Goal: Information Seeking & Learning: Understand process/instructions

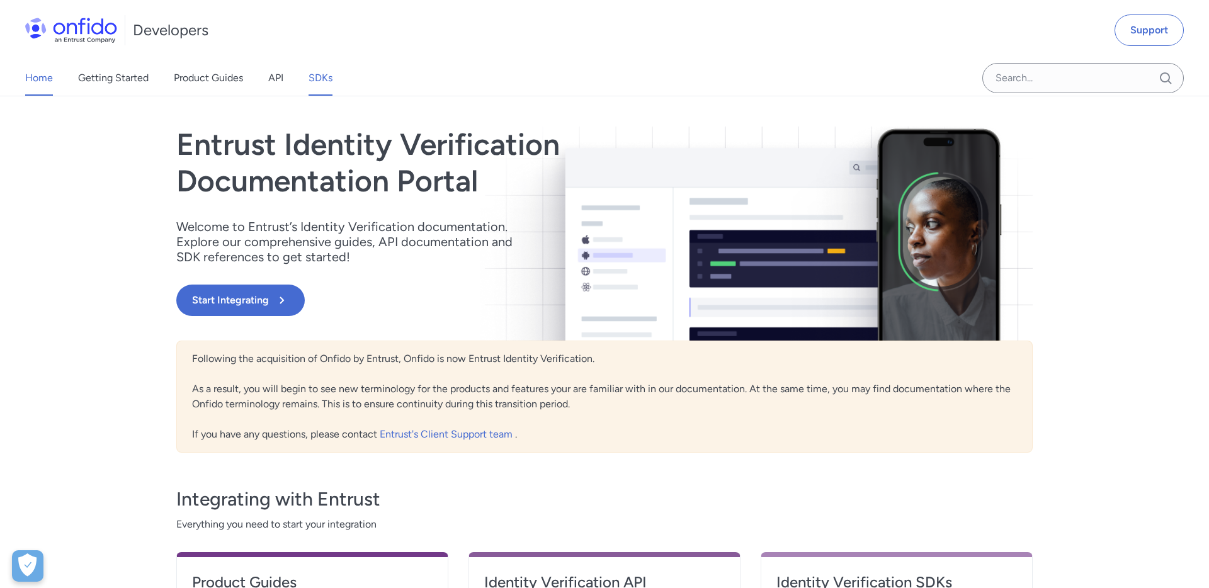
click at [325, 79] on link "SDKs" at bounding box center [321, 77] width 24 height 35
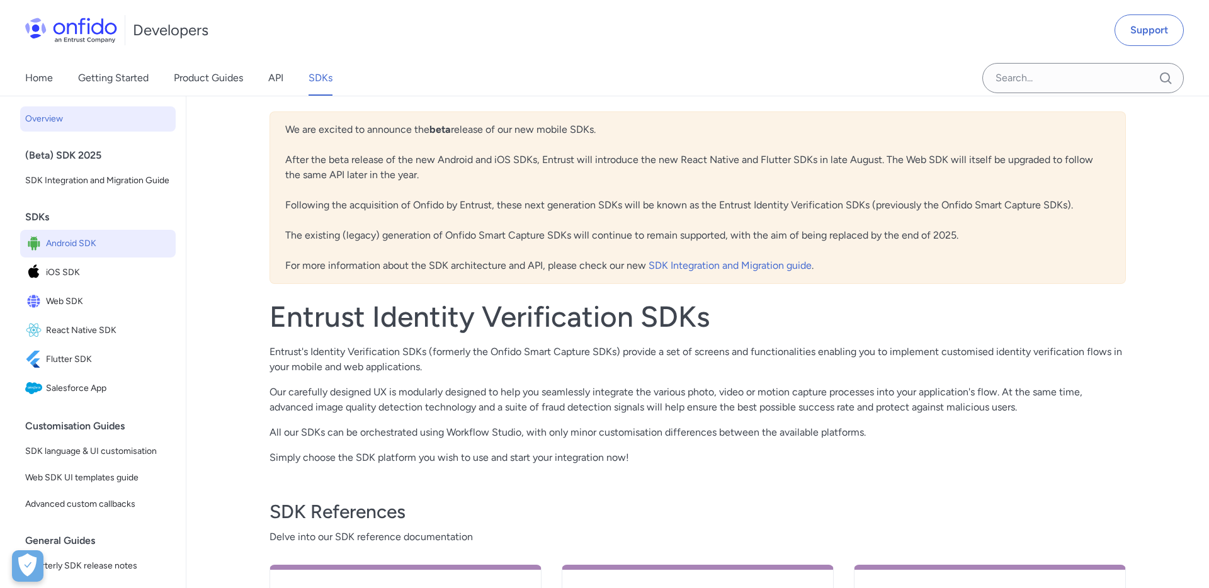
click at [70, 247] on span "Android SDK" at bounding box center [108, 244] width 125 height 18
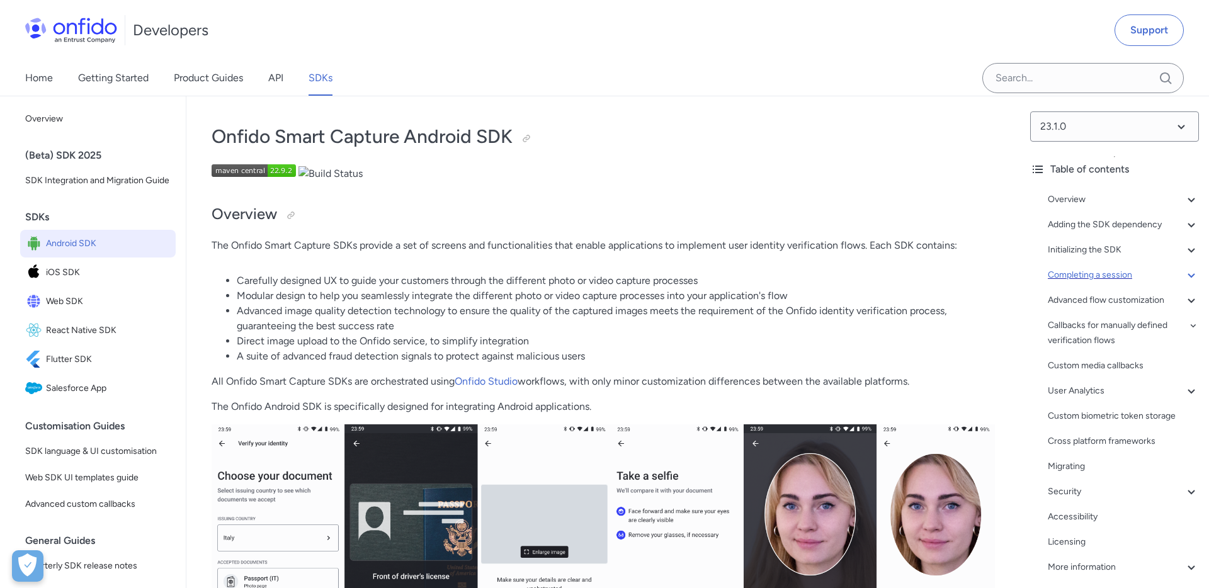
click at [1189, 275] on icon at bounding box center [1191, 275] width 7 height 4
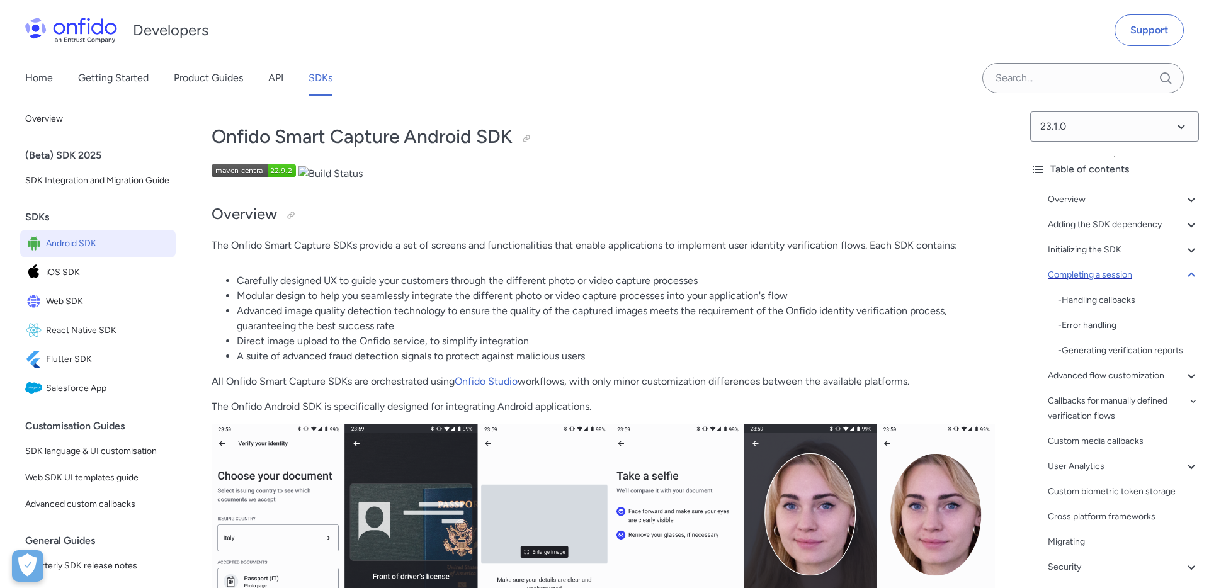
scroll to position [8816, 0]
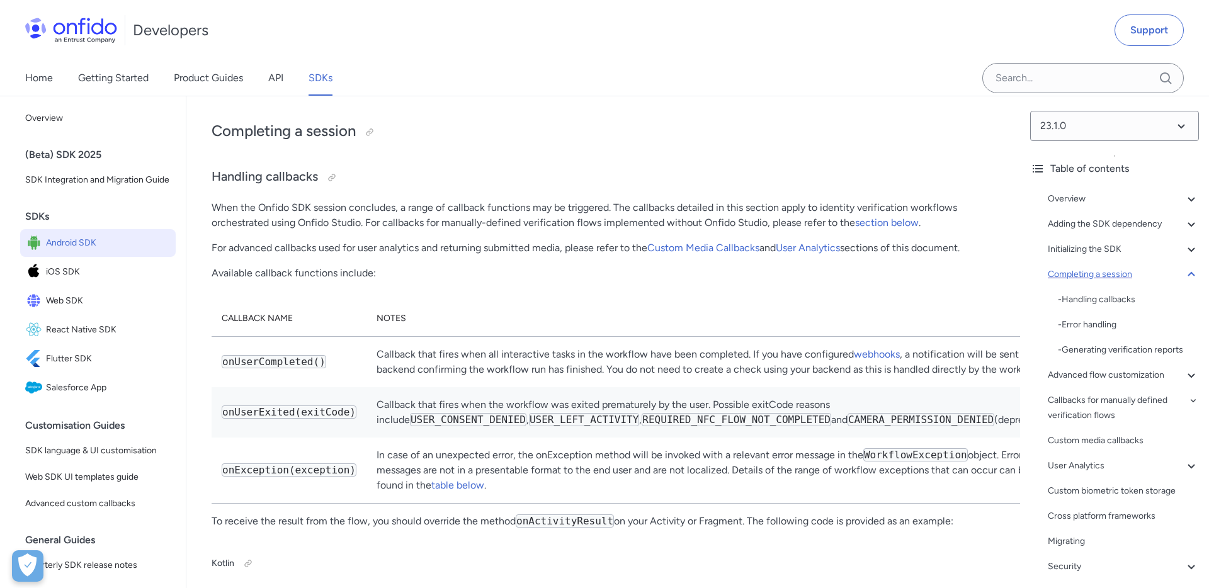
click at [1189, 275] on icon at bounding box center [1191, 274] width 15 height 15
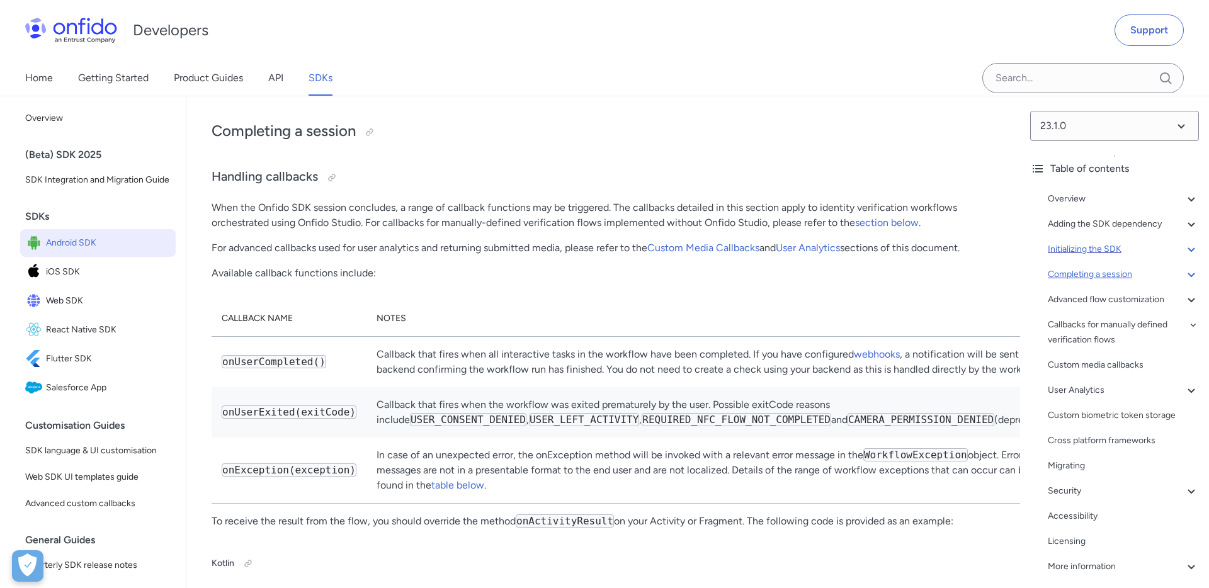
click at [1193, 253] on icon at bounding box center [1191, 249] width 15 height 15
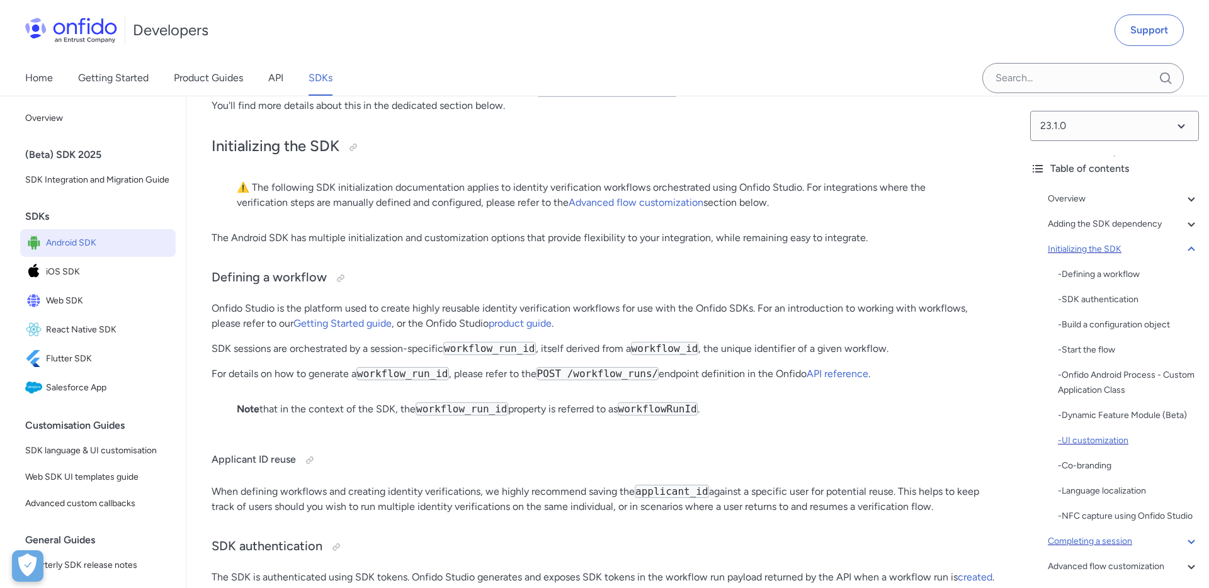
click at [1097, 440] on div "- UI customization" at bounding box center [1128, 440] width 141 height 15
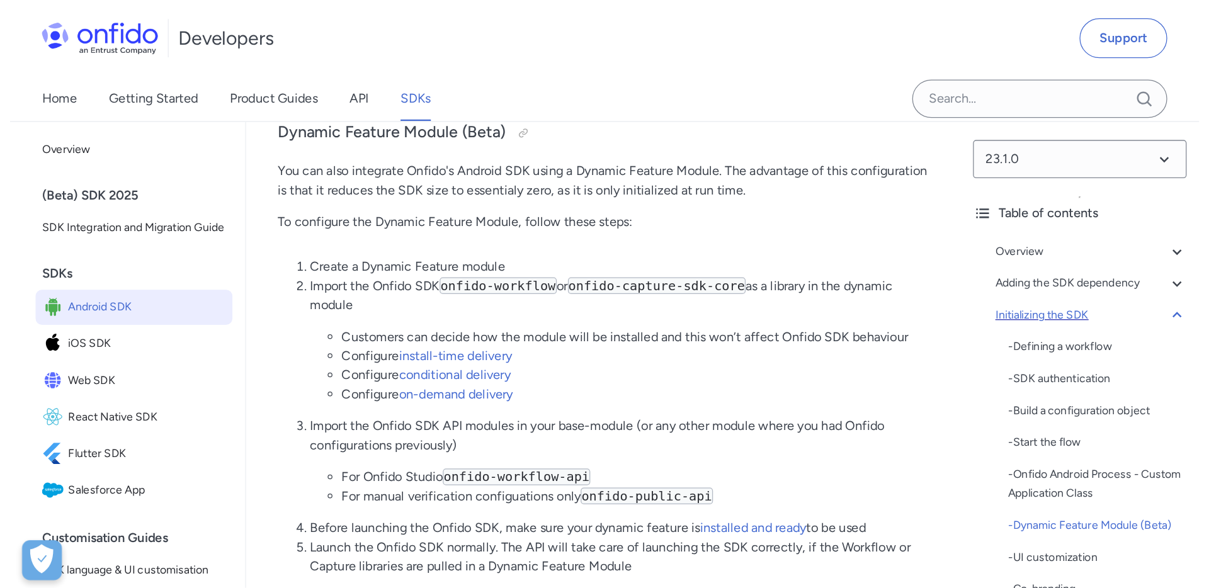
scroll to position [4865, 0]
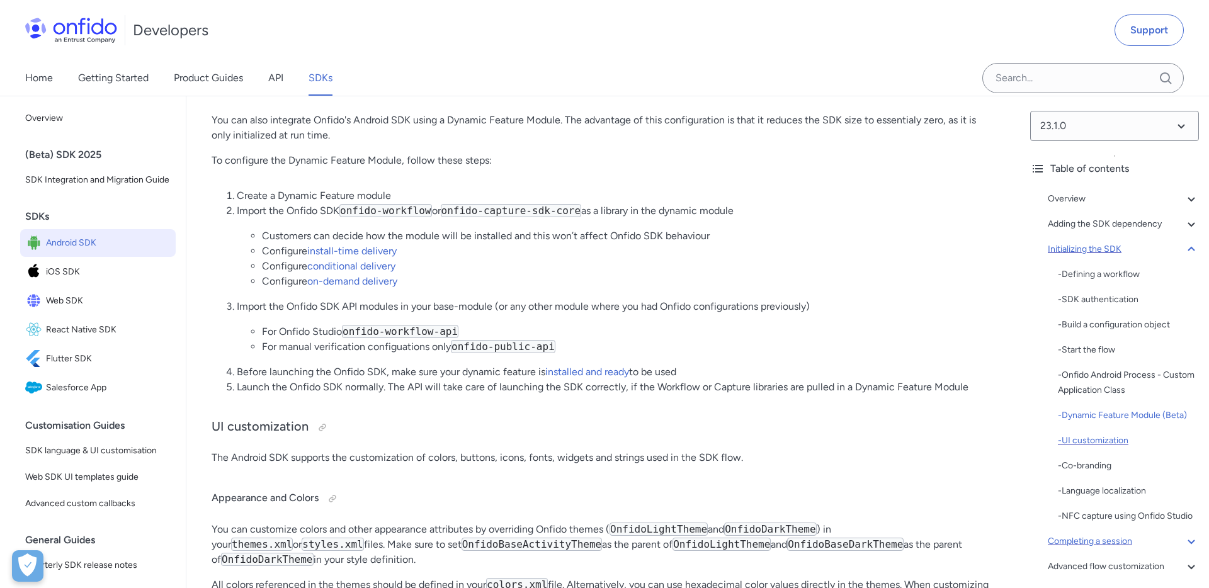
click at [1074, 441] on div "- UI customization" at bounding box center [1128, 440] width 141 height 15
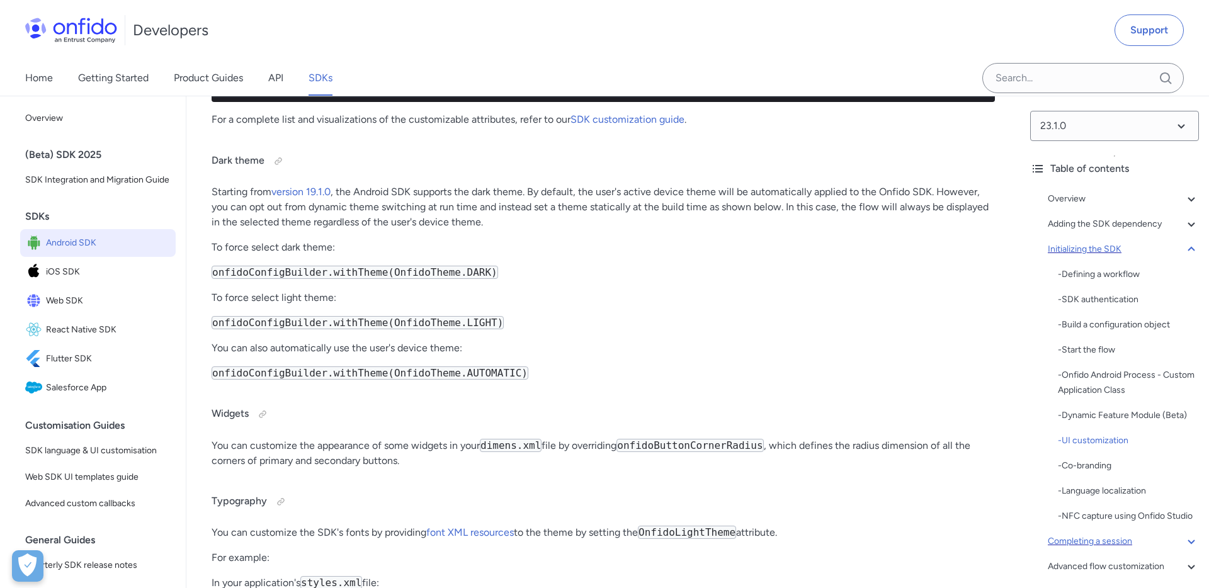
scroll to position [5648, 0]
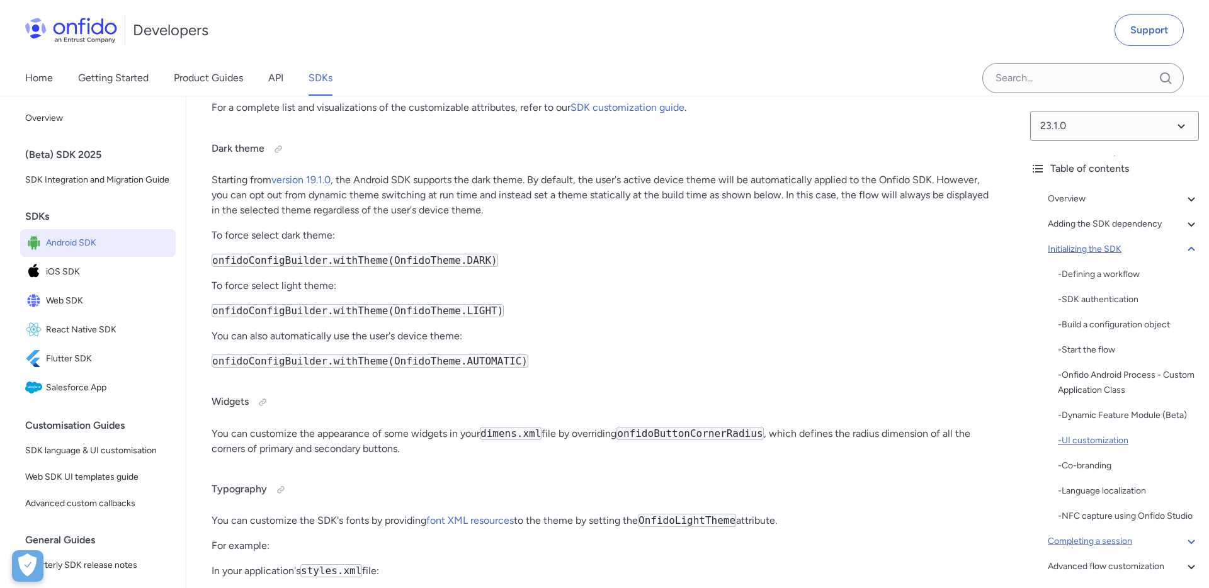
click at [1103, 438] on div "- UI customization" at bounding box center [1128, 440] width 141 height 15
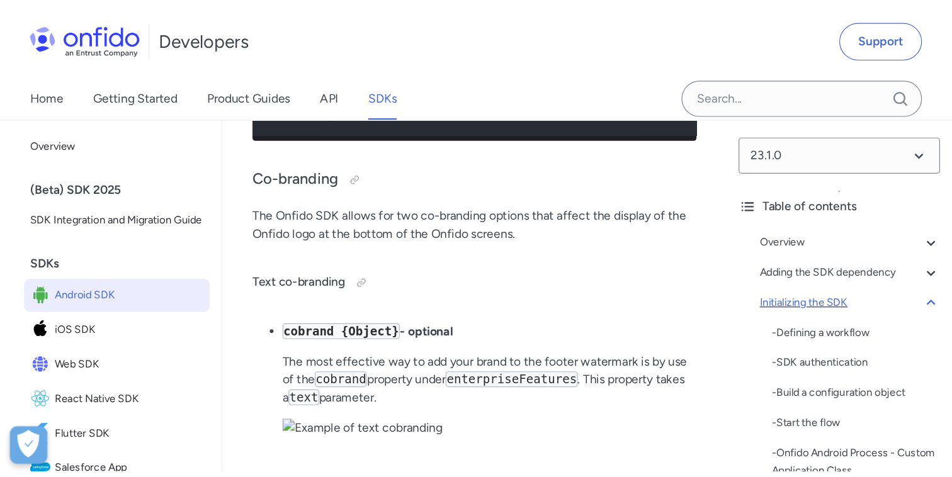
scroll to position [6775, 0]
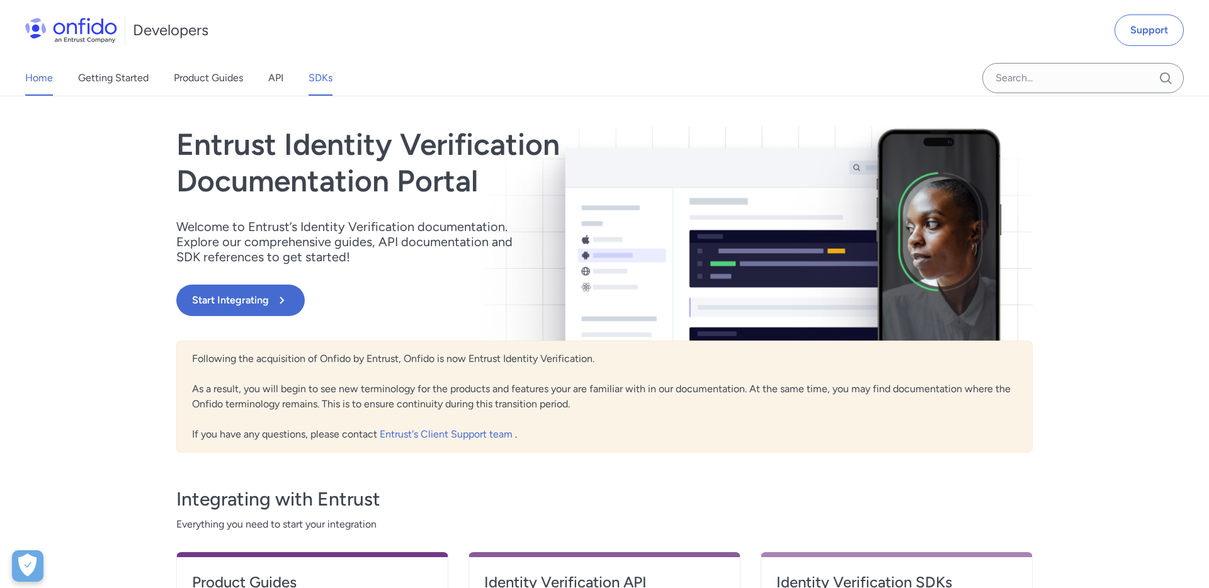
click at [323, 76] on link "SDKs" at bounding box center [321, 77] width 24 height 35
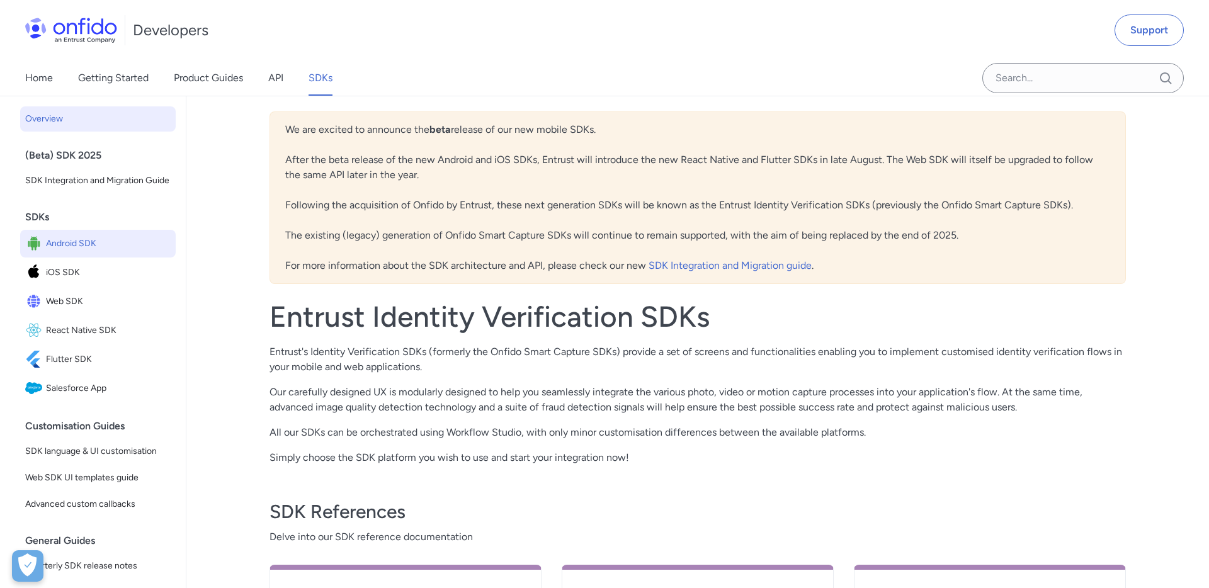
click at [70, 251] on span "Android SDK" at bounding box center [108, 244] width 125 height 18
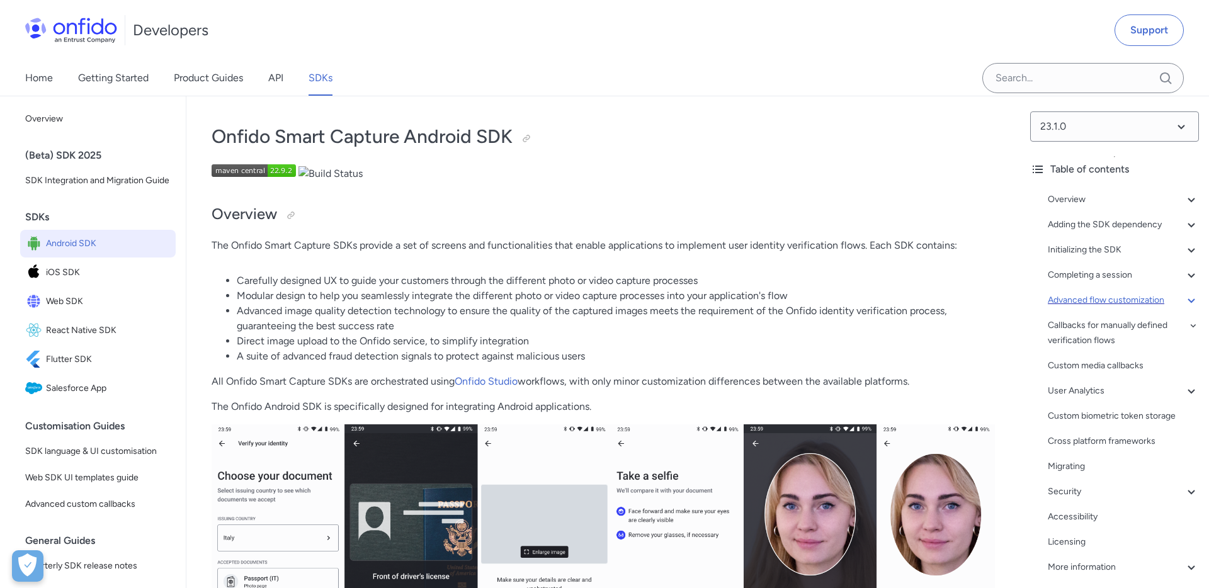
click at [1192, 302] on icon at bounding box center [1191, 300] width 15 height 15
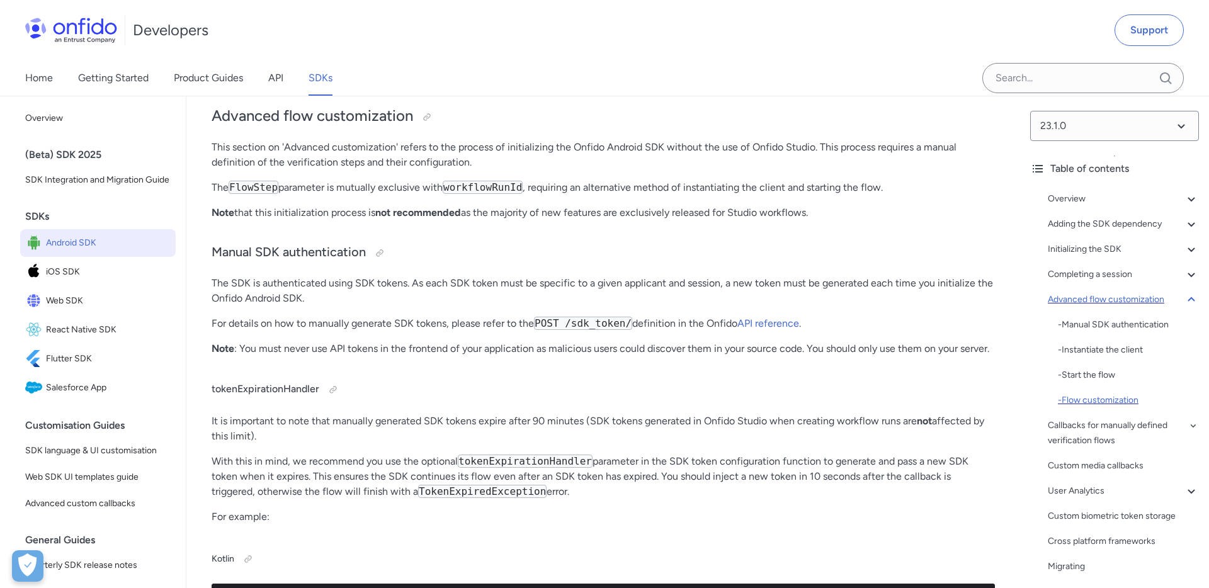
click at [1109, 394] on div "- Flow customization" at bounding box center [1128, 400] width 141 height 15
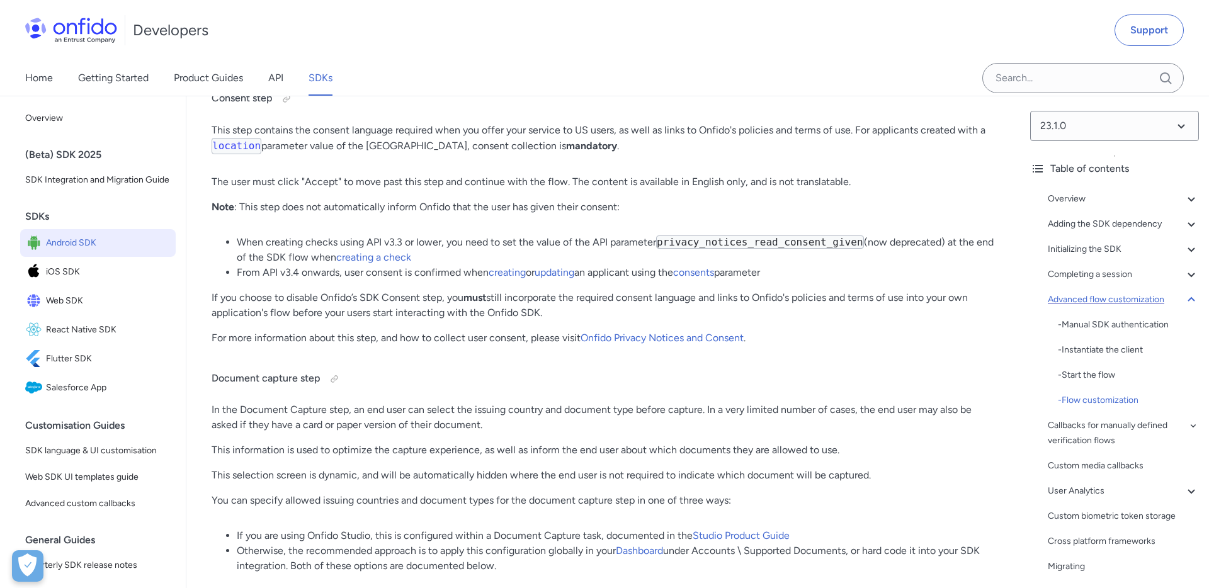
scroll to position [13102, 0]
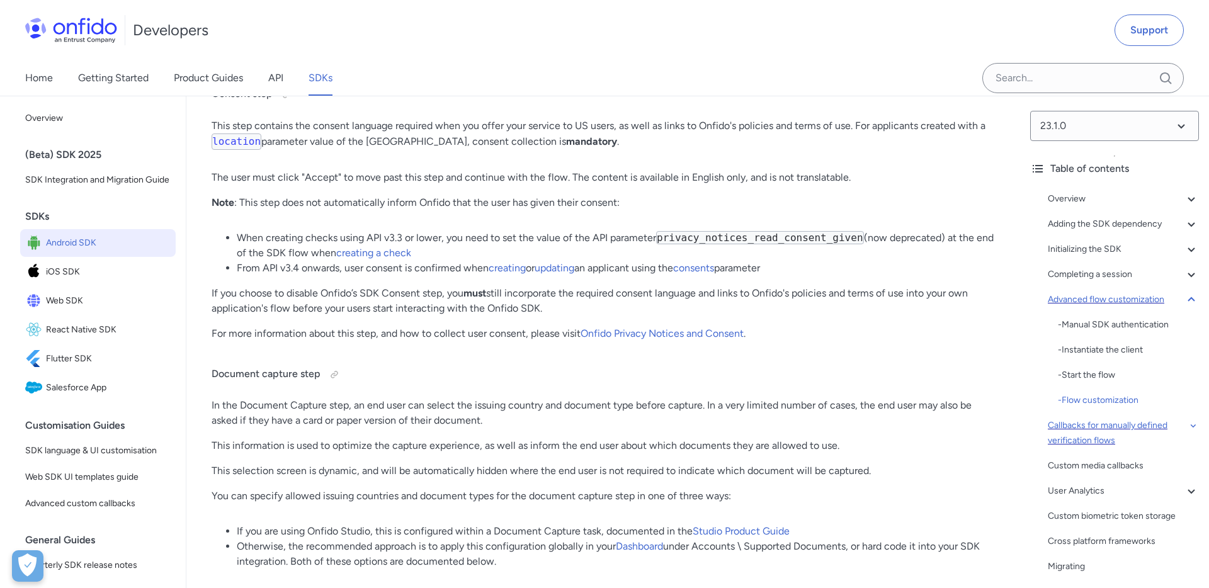
click at [1070, 422] on div "Callbacks for manually defined verification flows" at bounding box center [1123, 433] width 151 height 30
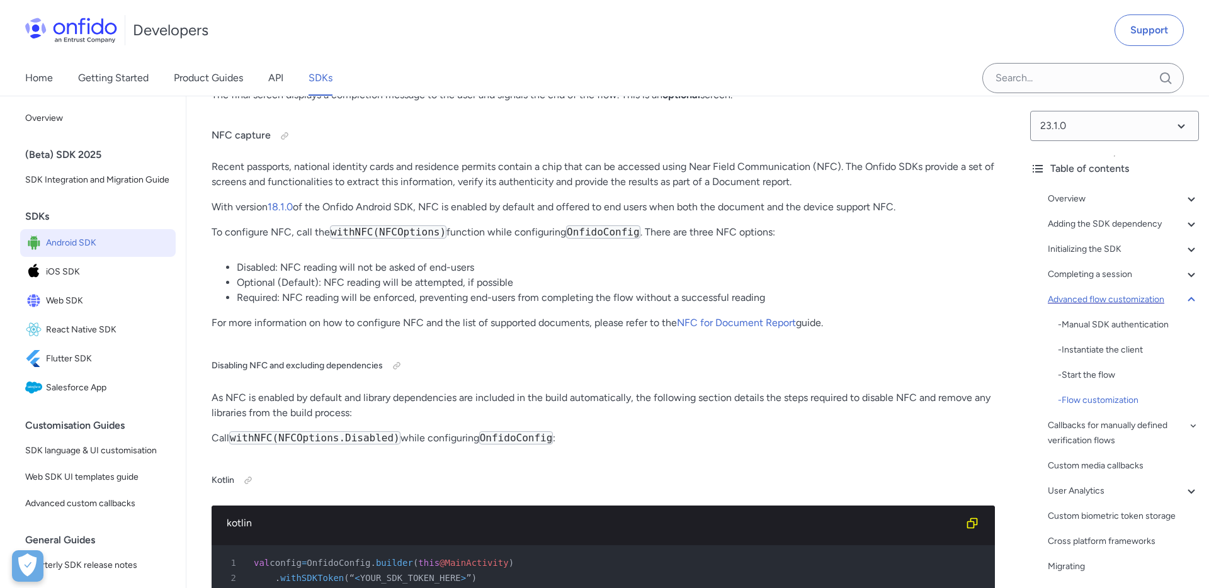
scroll to position [17629, 0]
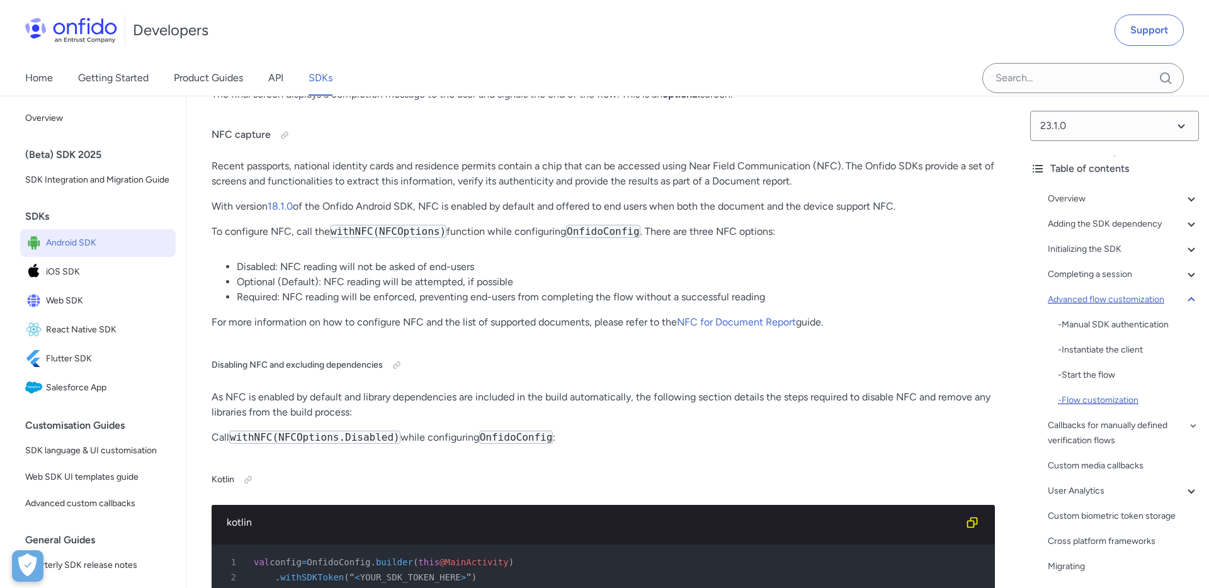
click at [1108, 399] on div "- Flow customization" at bounding box center [1128, 400] width 141 height 15
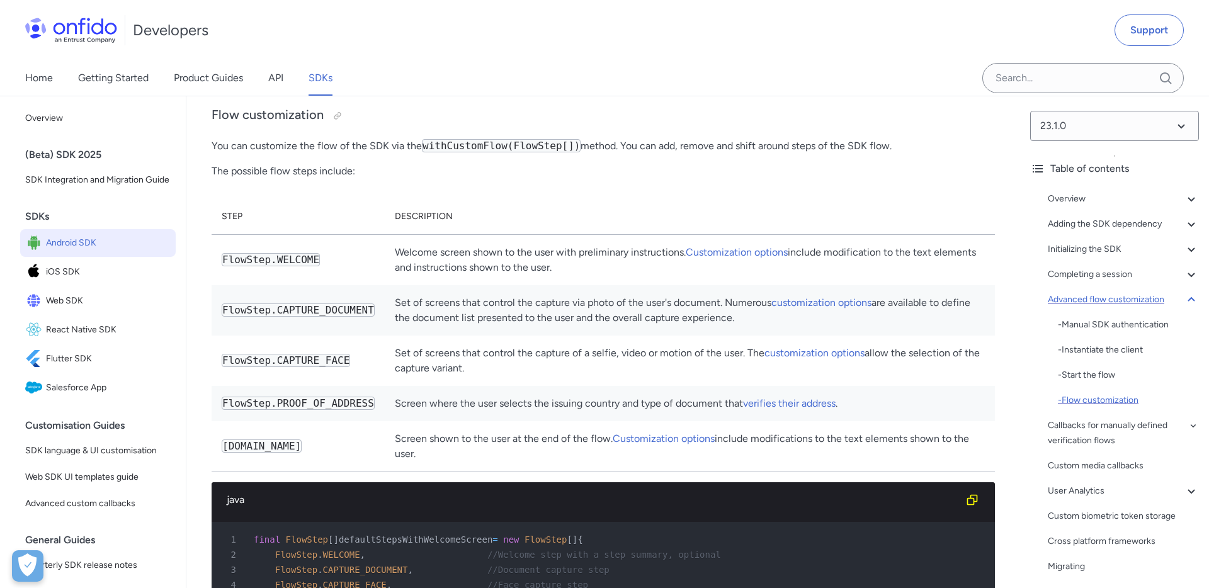
click at [1112, 397] on div "- Flow customization" at bounding box center [1128, 400] width 141 height 15
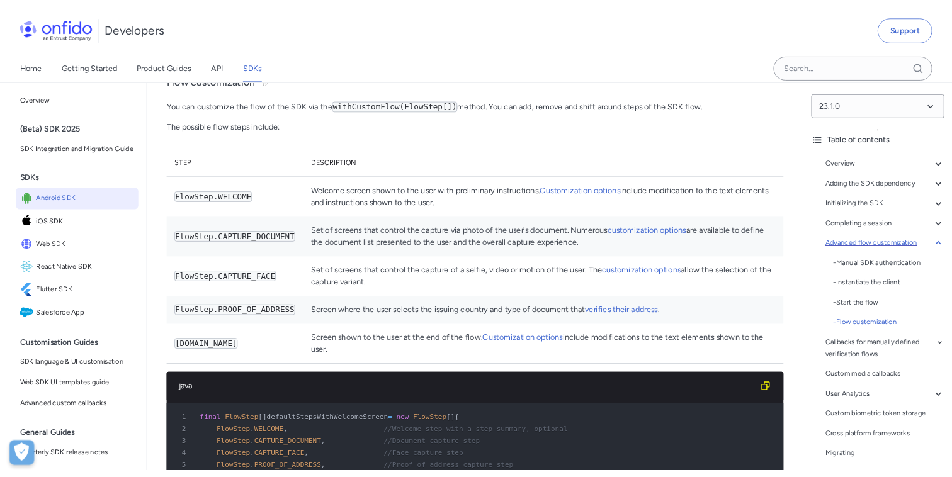
scroll to position [12259, 0]
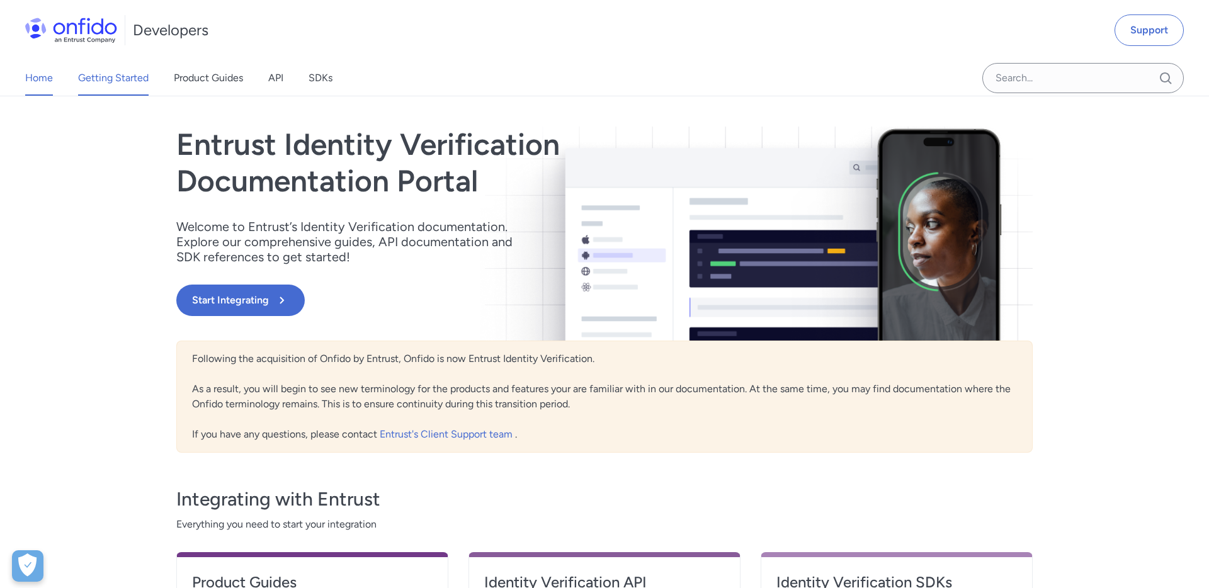
click at [122, 74] on link "Getting Started" at bounding box center [113, 77] width 71 height 35
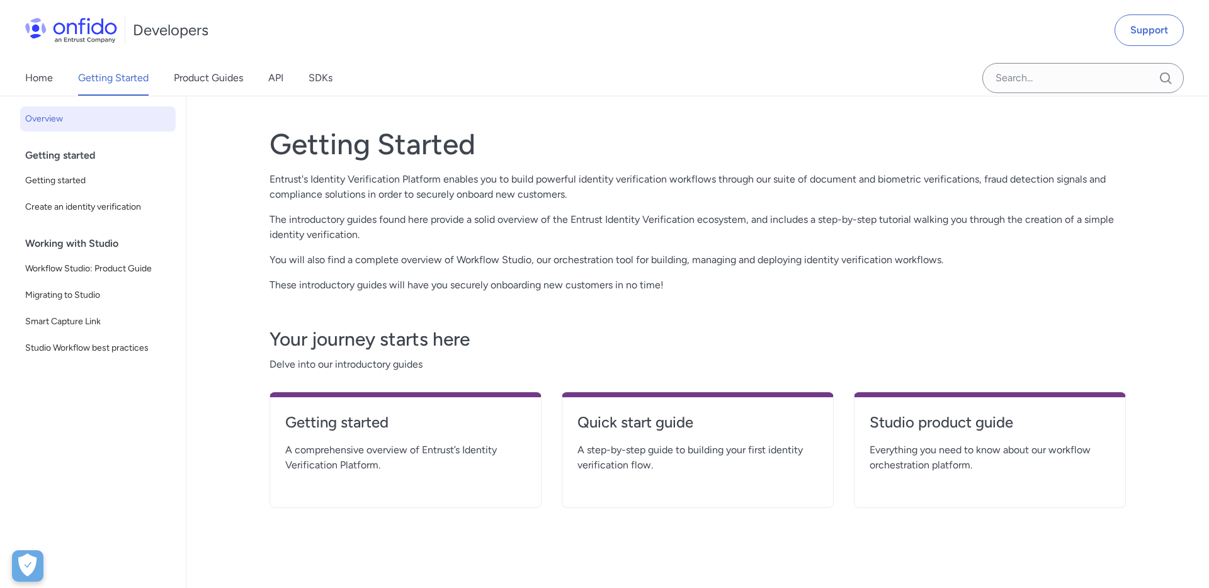
click at [67, 181] on span "Getting started" at bounding box center [97, 180] width 145 height 15
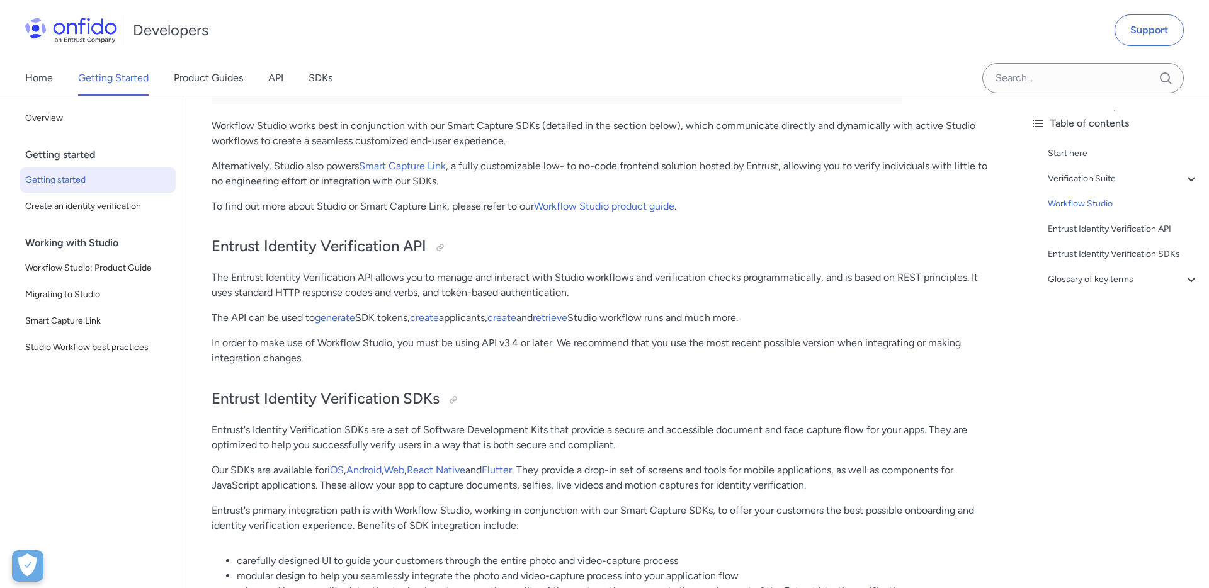
scroll to position [2213, 0]
